Goal: Task Accomplishment & Management: Manage account settings

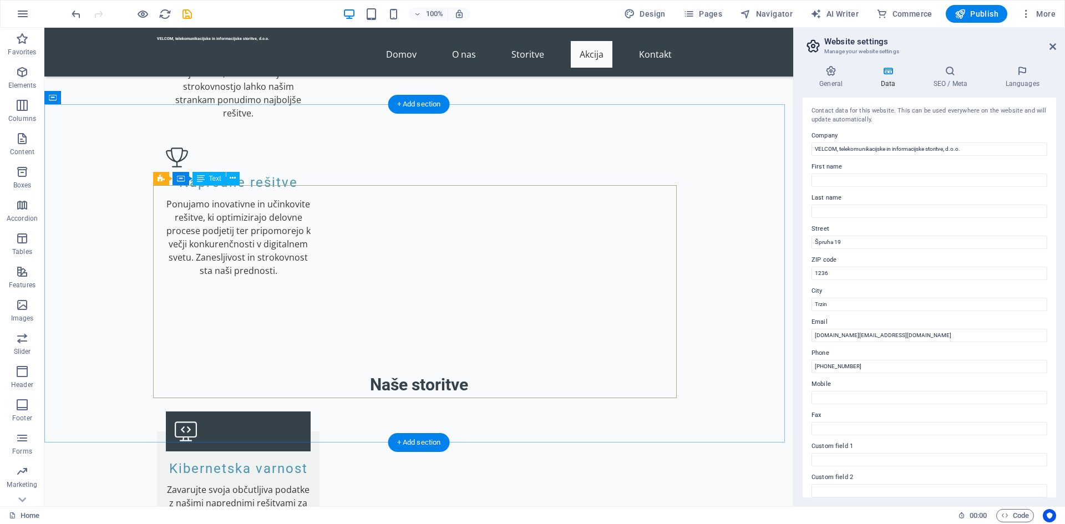
scroll to position [1497, 0]
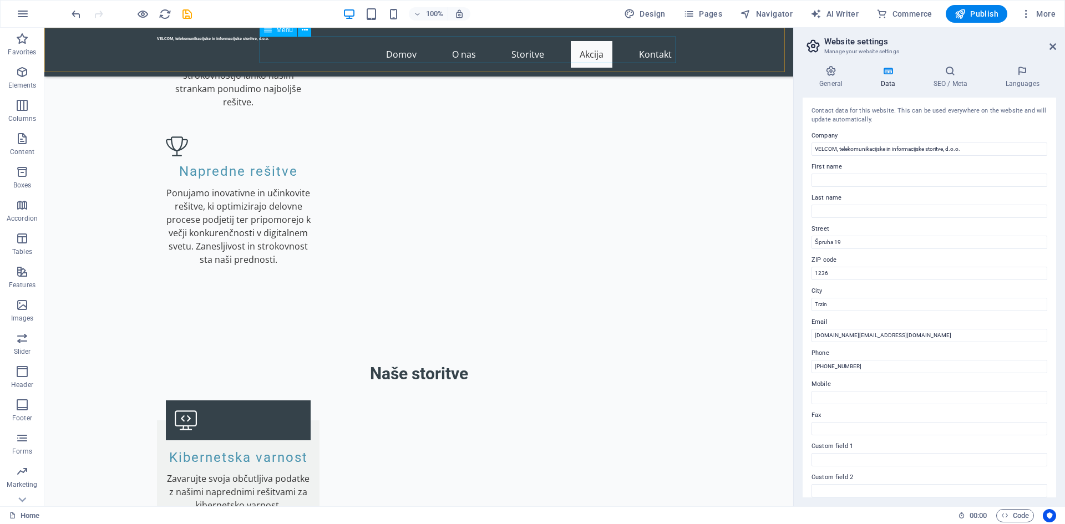
click at [595, 45] on nav "Domov O nas Storitve Akcija Kontakt" at bounding box center [419, 54] width 524 height 27
click at [593, 45] on nav "Domov O nas Storitve Akcija Kontakt" at bounding box center [419, 54] width 524 height 27
click at [598, 47] on nav "Domov O nas Storitve Akcija Kontakt" at bounding box center [419, 54] width 524 height 27
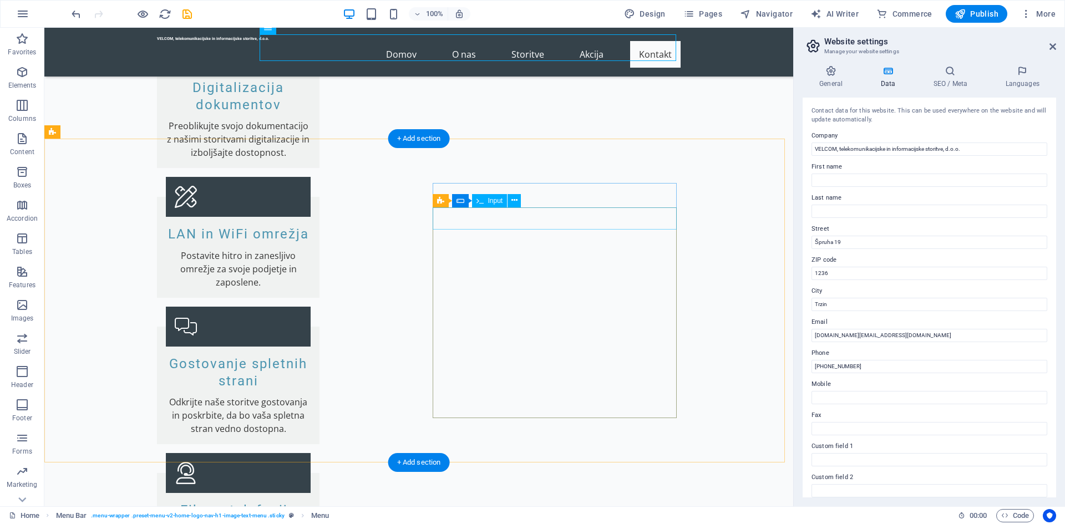
scroll to position [2177, 0]
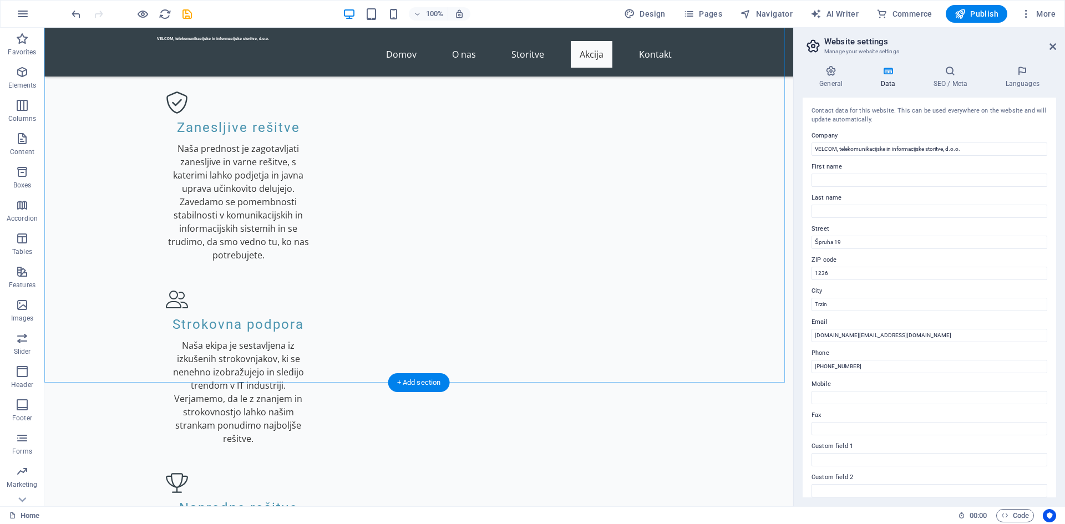
scroll to position [1331, 0]
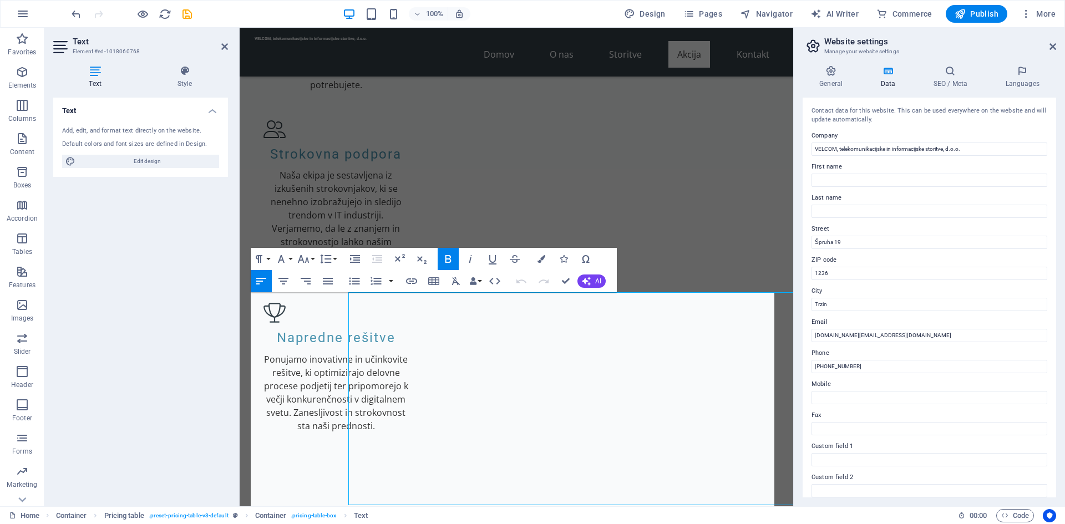
scroll to position [1345, 0]
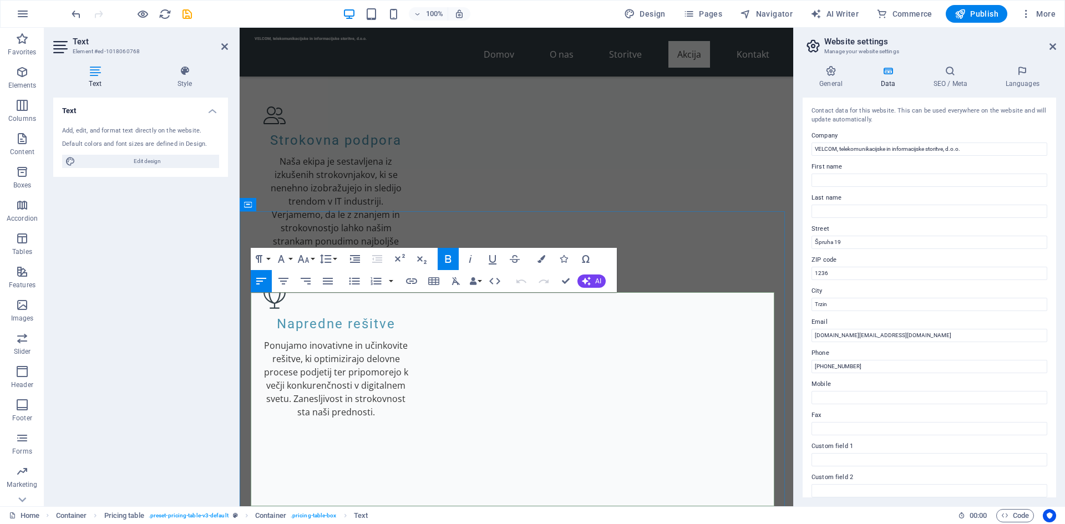
drag, startPoint x: 255, startPoint y: 303, endPoint x: 365, endPoint y: 304, distance: 110.4
click at [407, 282] on icon "button" at bounding box center [411, 281] width 11 height 6
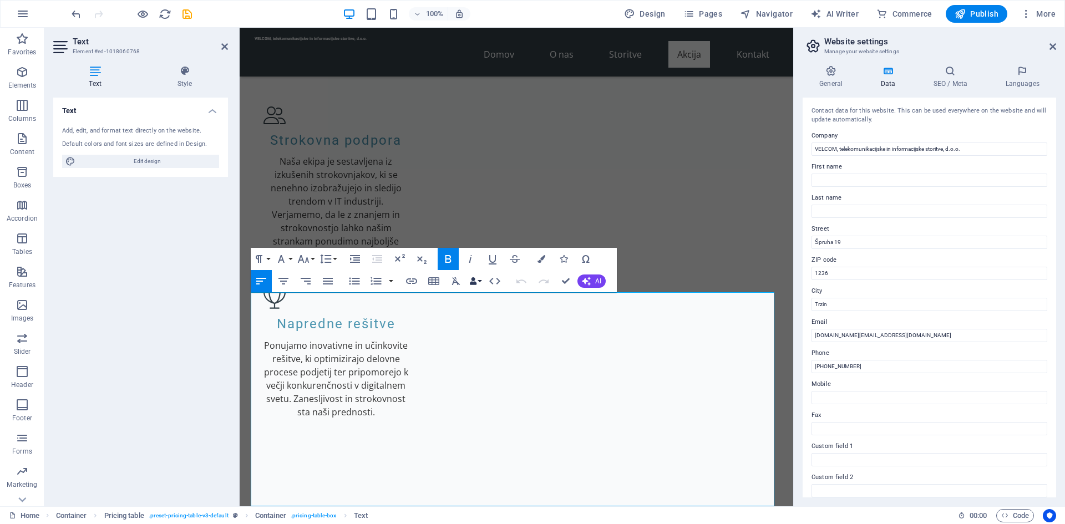
click at [479, 278] on button "Data Bindings" at bounding box center [476, 281] width 16 height 22
click at [592, 282] on button "AI" at bounding box center [591, 281] width 28 height 13
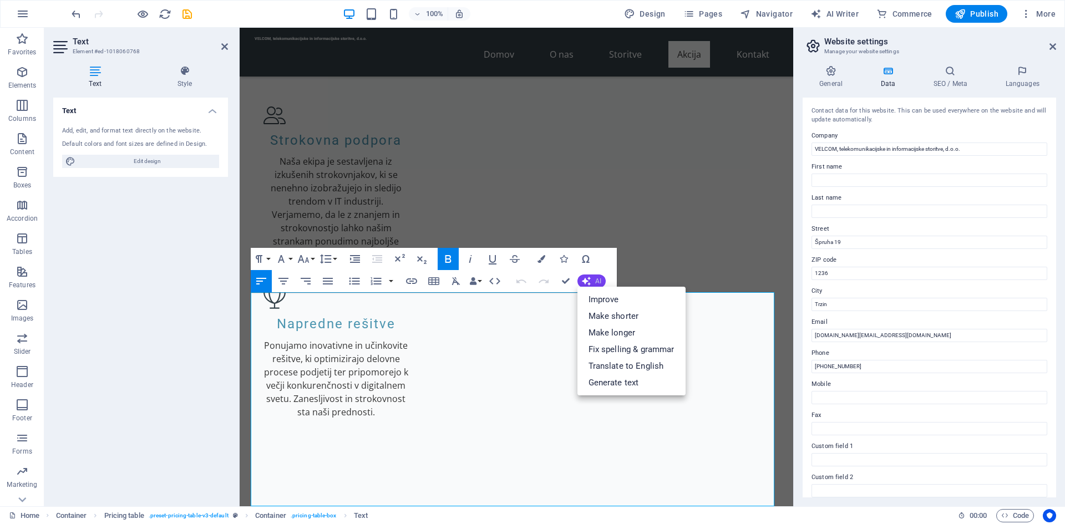
click at [592, 282] on button "AI" at bounding box center [591, 281] width 28 height 13
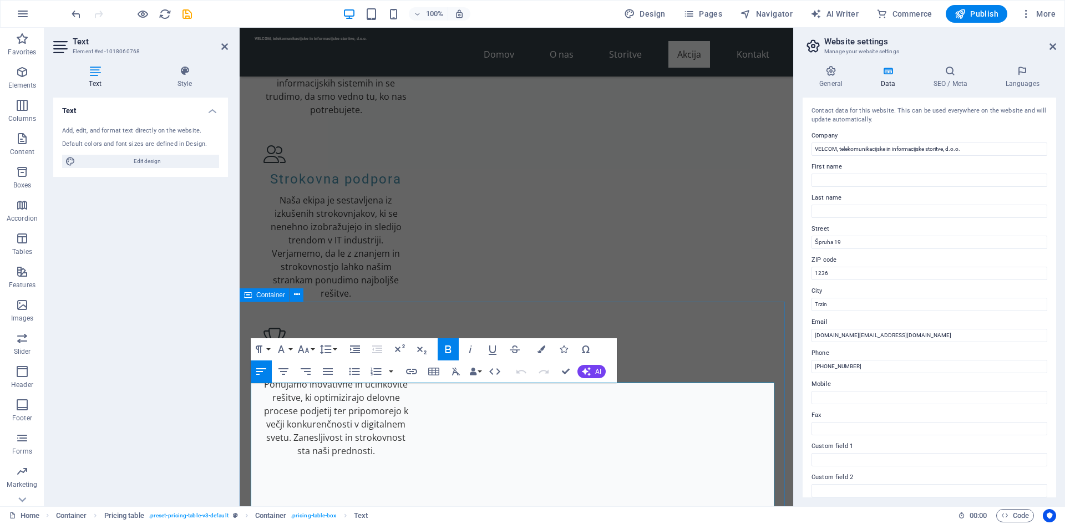
scroll to position [1400, 0]
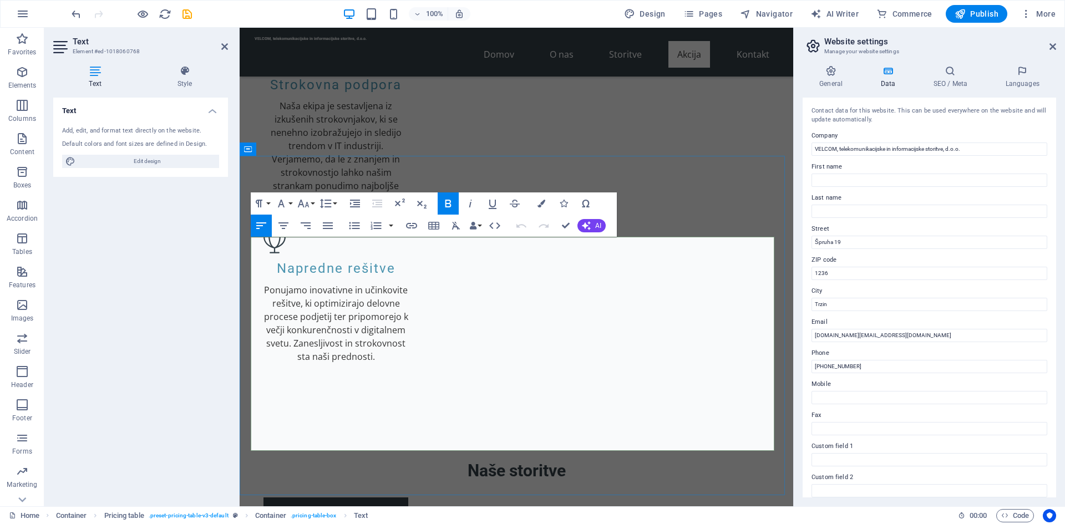
drag, startPoint x: 257, startPoint y: 248, endPoint x: 361, endPoint y: 251, distance: 104.3
drag, startPoint x: 343, startPoint y: 250, endPoint x: 316, endPoint y: 250, distance: 27.7
drag, startPoint x: 371, startPoint y: 250, endPoint x: 255, endPoint y: 247, distance: 116.5
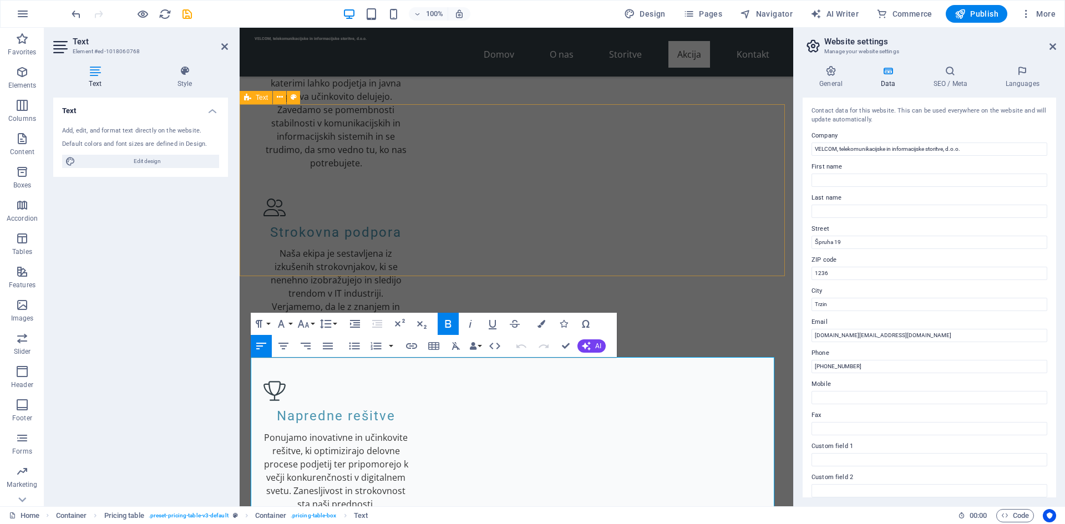
scroll to position [1290, 0]
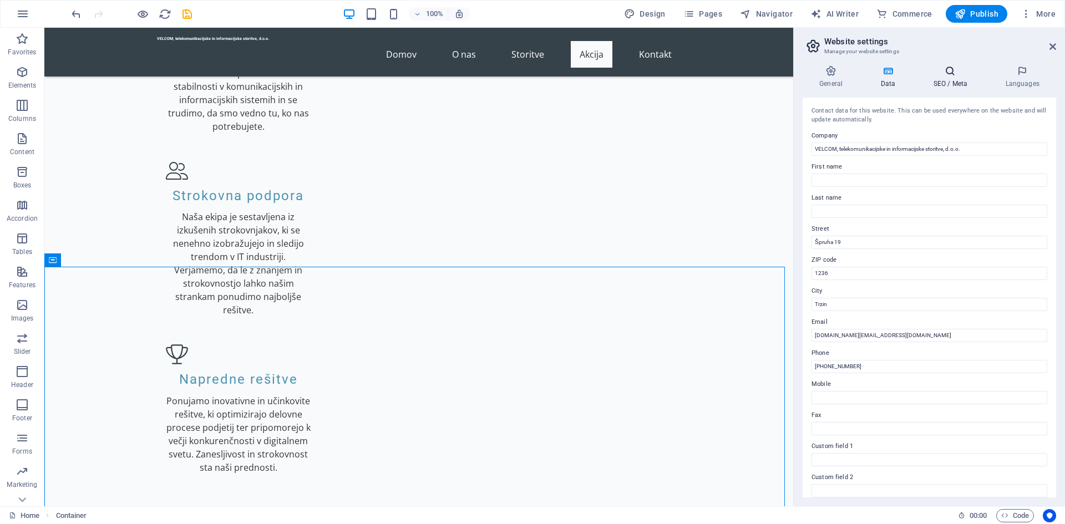
click at [947, 73] on icon at bounding box center [950, 70] width 68 height 11
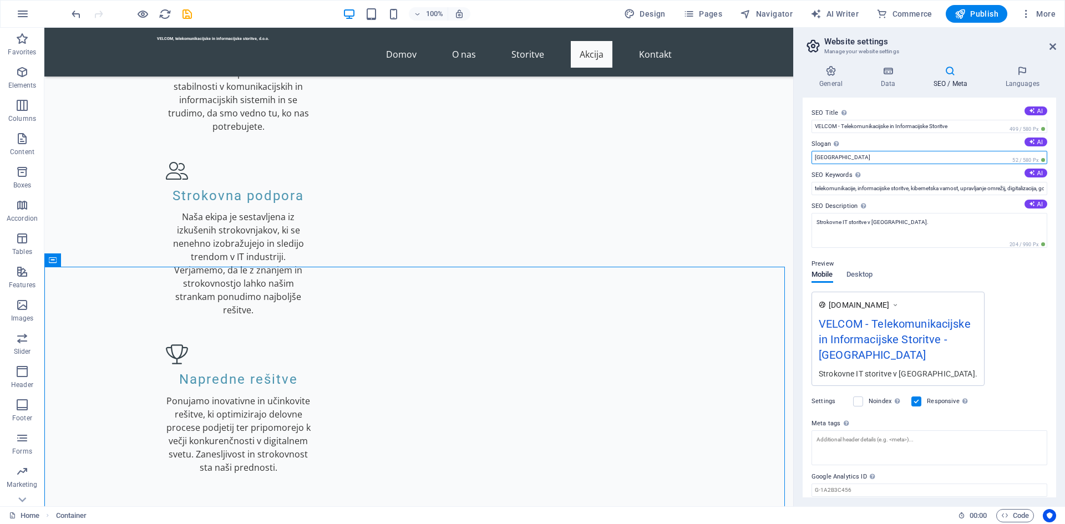
drag, startPoint x: 879, startPoint y: 184, endPoint x: 791, endPoint y: 155, distance: 91.6
click at [880, 75] on icon at bounding box center [888, 70] width 48 height 11
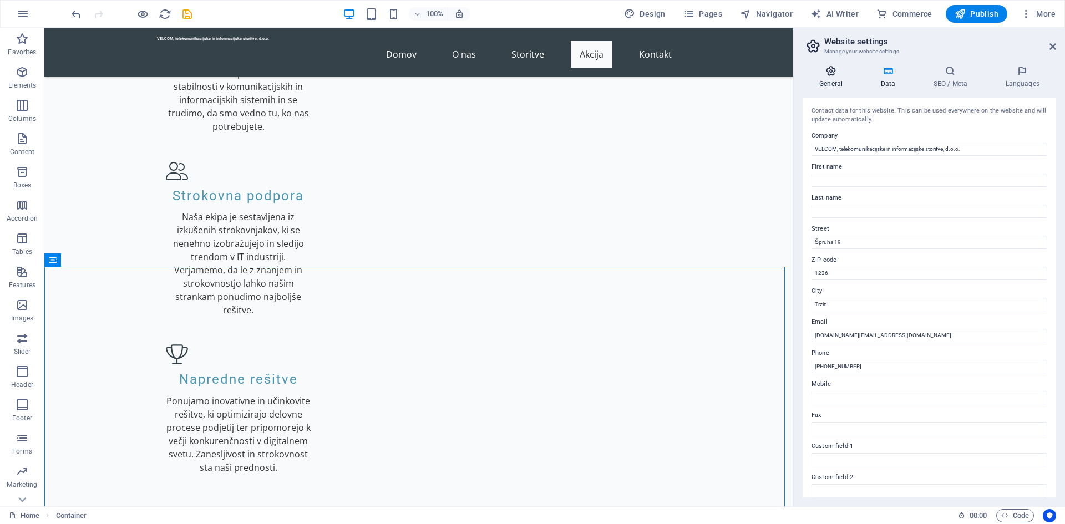
click at [832, 77] on h4 "General" at bounding box center [833, 76] width 61 height 23
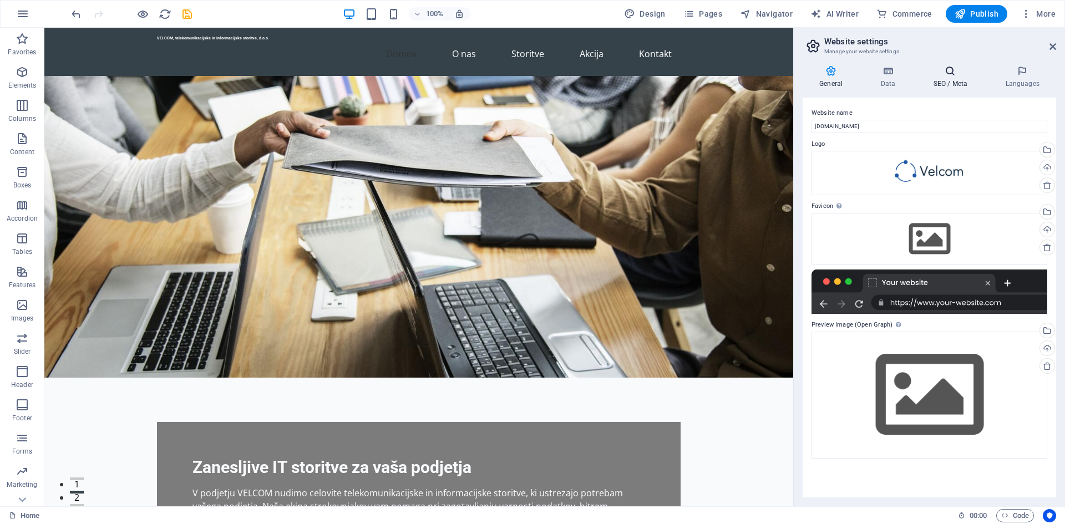
scroll to position [0, 0]
click at [900, 85] on h4 "Data" at bounding box center [890, 76] width 53 height 23
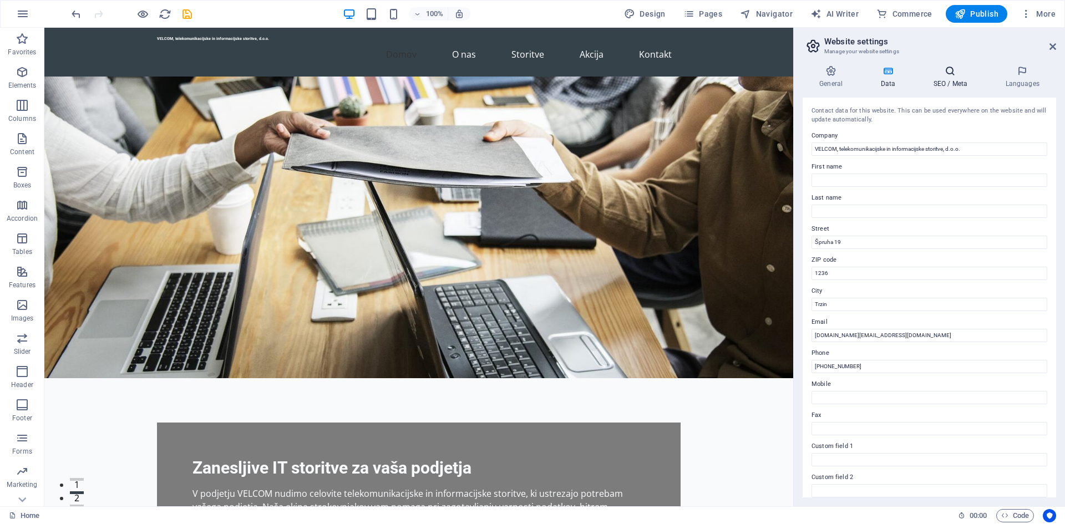
click at [956, 77] on h4 "SEO / Meta" at bounding box center [952, 76] width 72 height 23
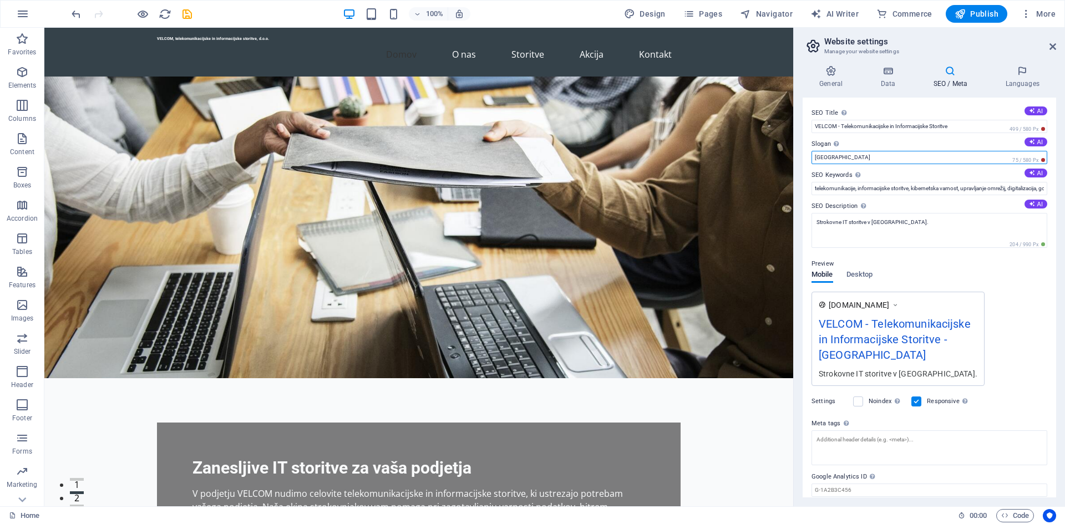
type input "[GEOGRAPHIC_DATA]"
click at [987, 284] on div "Preview Mobile Desktop [DOMAIN_NAME] VELCOM - Telekomunikacijske in Informacijs…" at bounding box center [929, 317] width 236 height 138
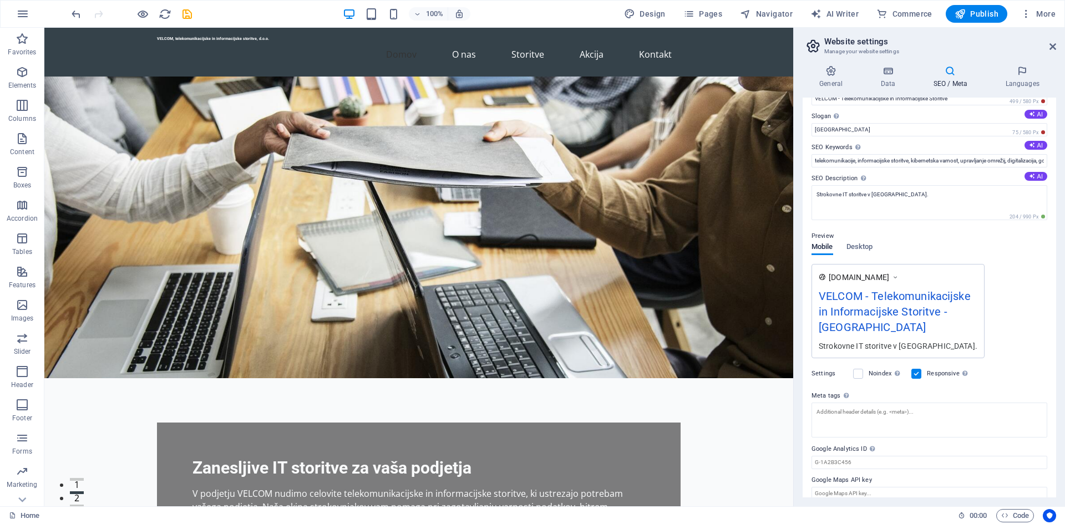
scroll to position [39, 0]
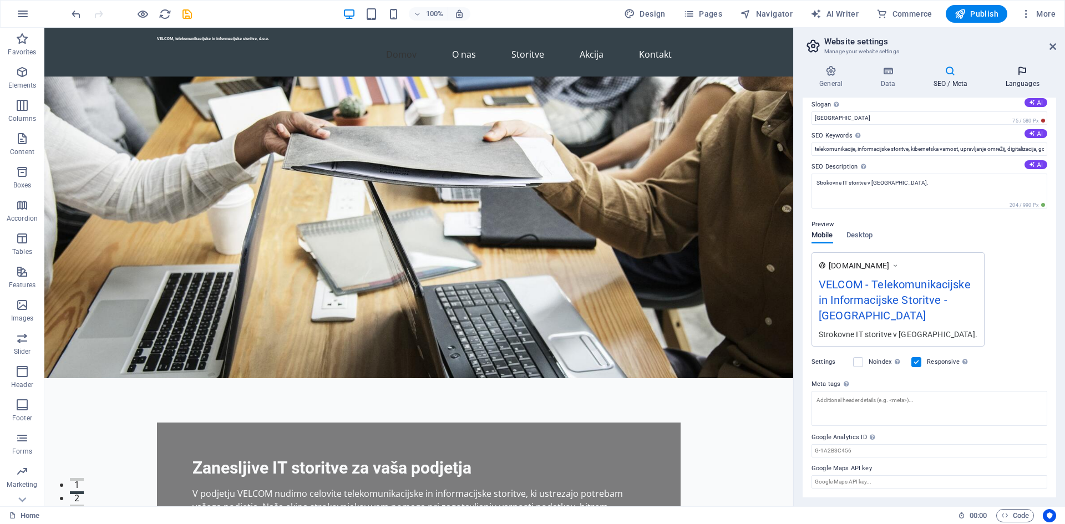
click at [1017, 74] on icon at bounding box center [1022, 70] width 68 height 11
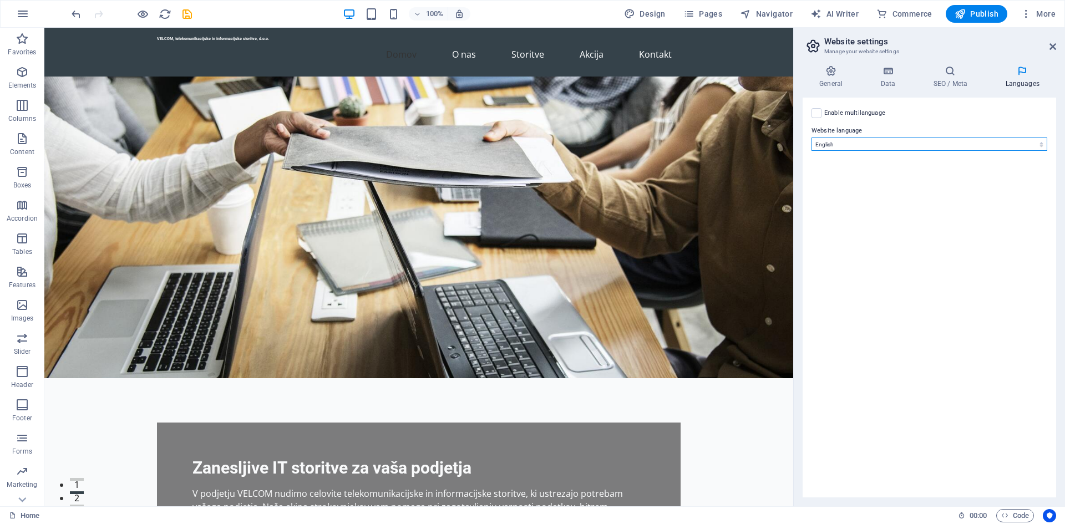
click at [887, 139] on select "Abkhazian Afar Afrikaans Akan Albanian Amharic Arabic Aragonese Armenian Assame…" at bounding box center [929, 144] width 236 height 13
select select "144"
click at [811, 138] on select "Abkhazian Afar Afrikaans Akan Albanian Amharic Arabic Aragonese Armenian Assame…" at bounding box center [929, 144] width 236 height 13
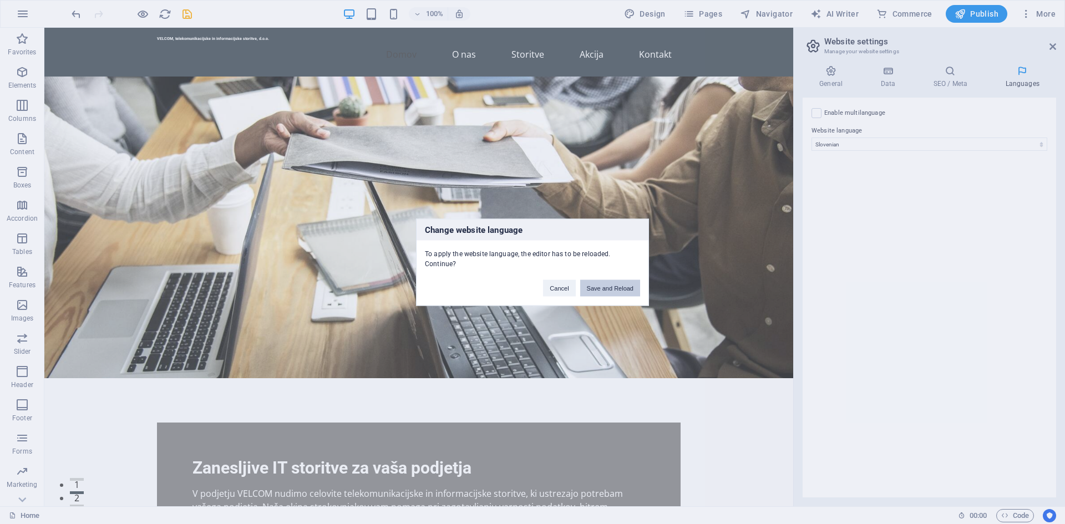
click at [600, 286] on button "Save and Reload" at bounding box center [610, 288] width 60 height 17
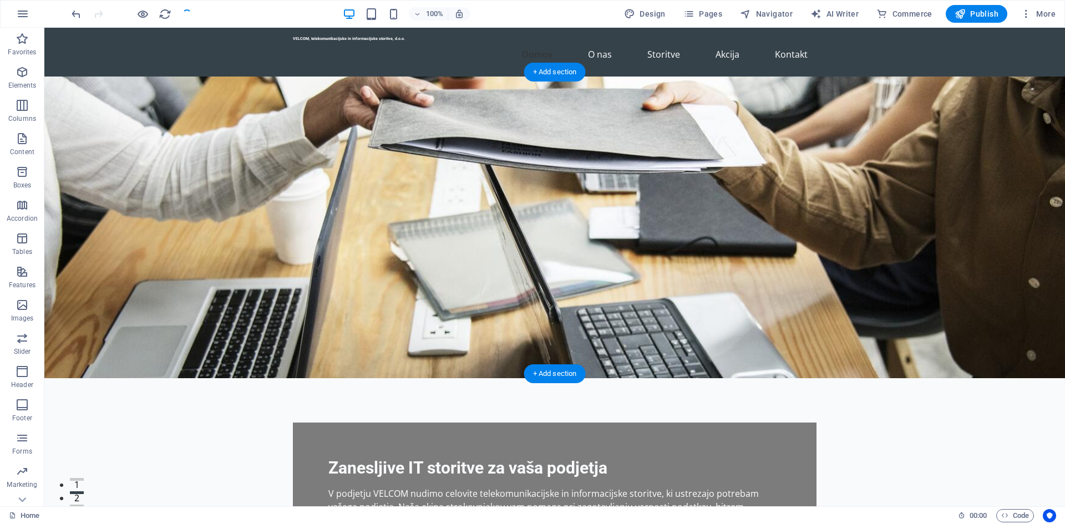
checkbox input "false"
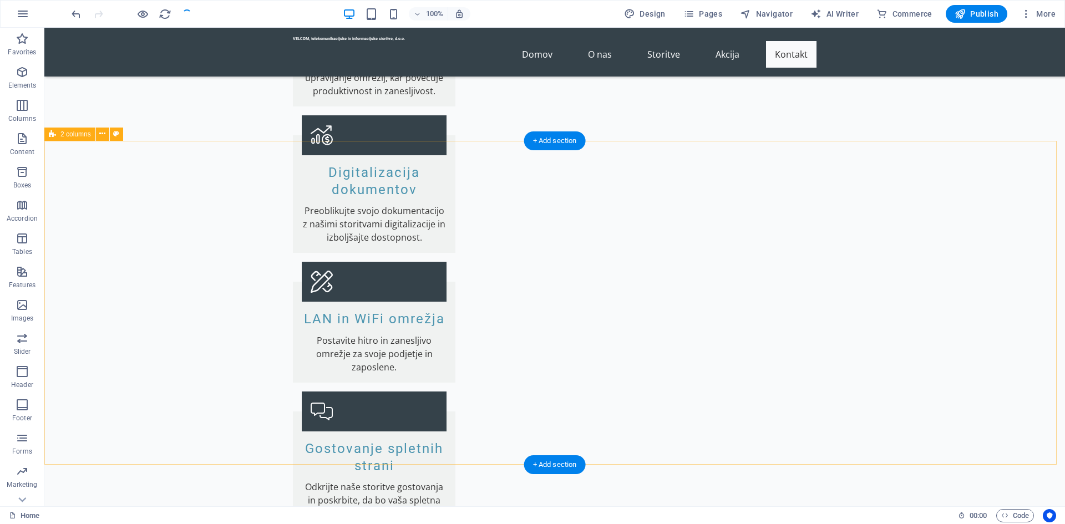
scroll to position [2177, 0]
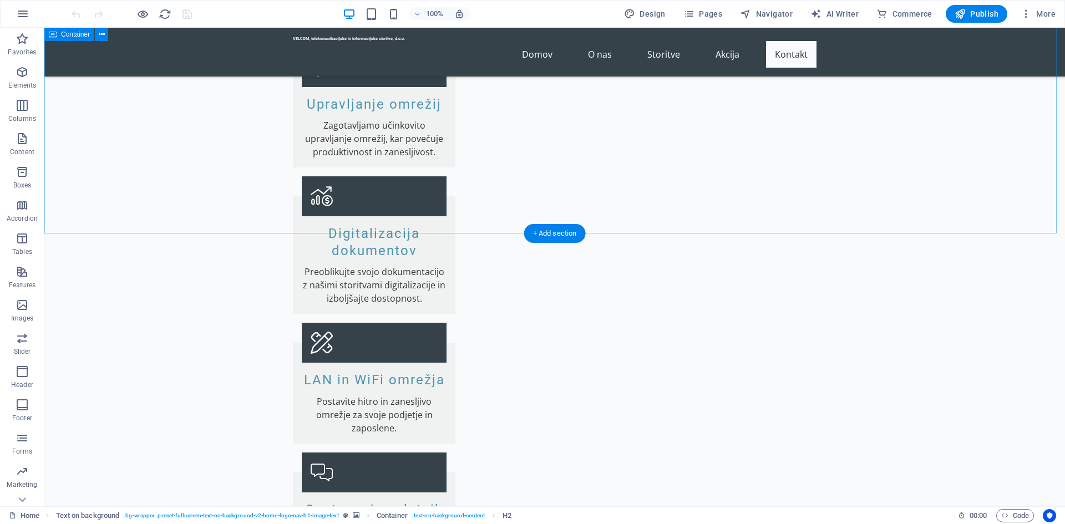
scroll to position [1941, 0]
